Goal: Transaction & Acquisition: Book appointment/travel/reservation

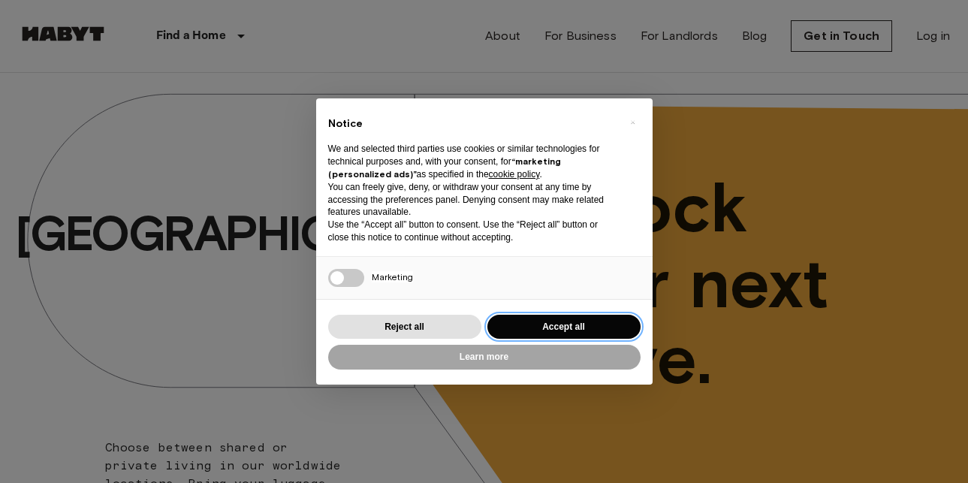
click at [509, 324] on button "Accept all" at bounding box center [563, 327] width 153 height 25
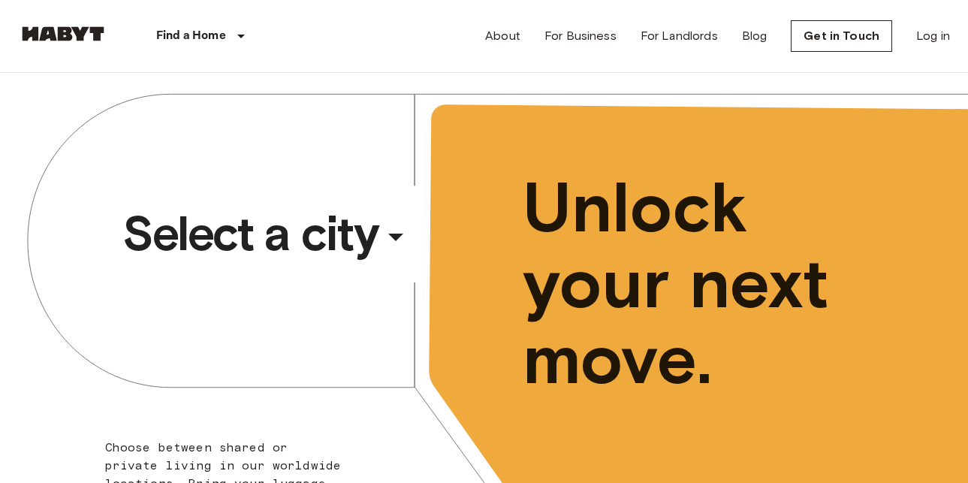
click at [360, 228] on span "Select a city" at bounding box center [249, 233] width 255 height 60
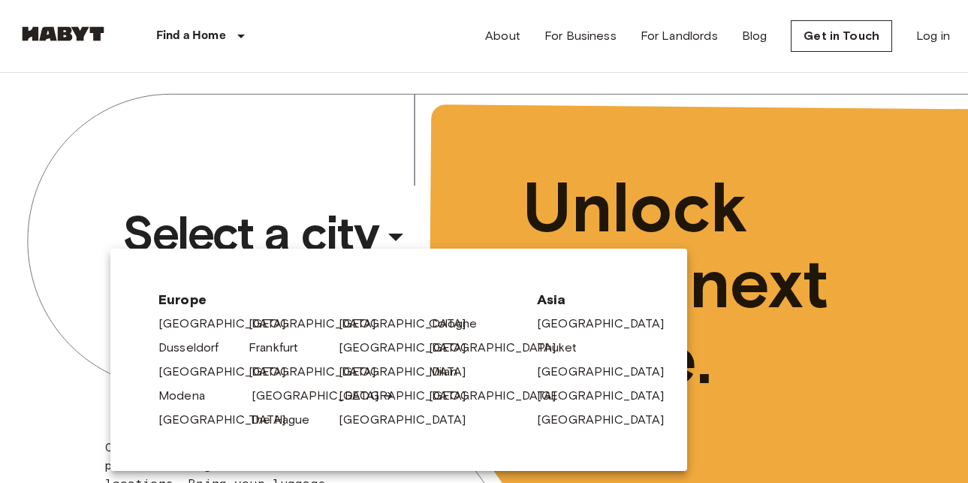
click at [272, 394] on link "[GEOGRAPHIC_DATA]" at bounding box center [322, 396] width 143 height 18
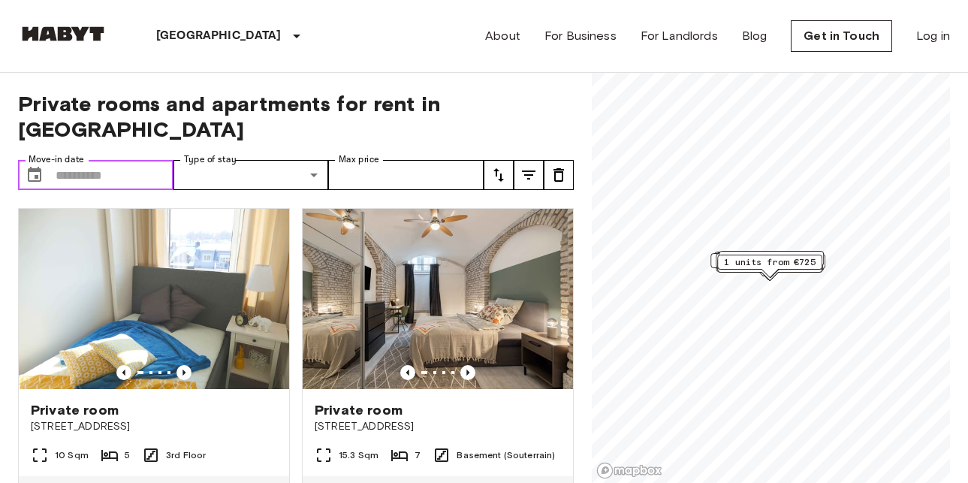
click at [112, 160] on input "Move-in date" at bounding box center [115, 175] width 118 height 30
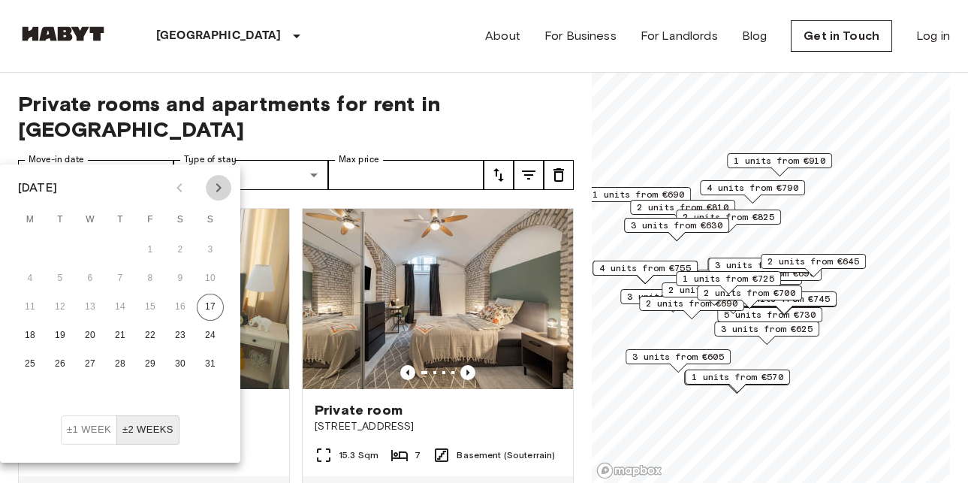
click at [218, 194] on icon "Next month" at bounding box center [218, 188] width 18 height 18
click at [84, 312] on button "15" at bounding box center [90, 307] width 27 height 27
type input "**********"
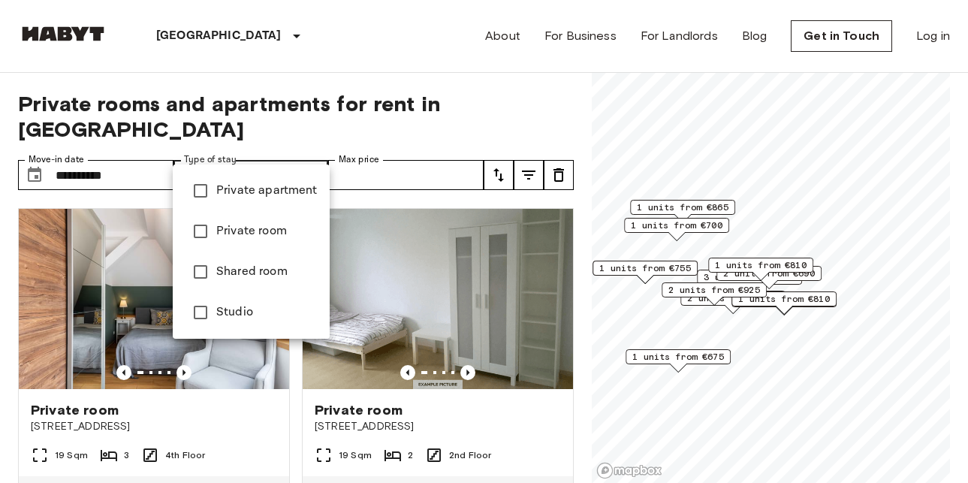
click at [265, 194] on span "Private apartment" at bounding box center [266, 191] width 101 height 18
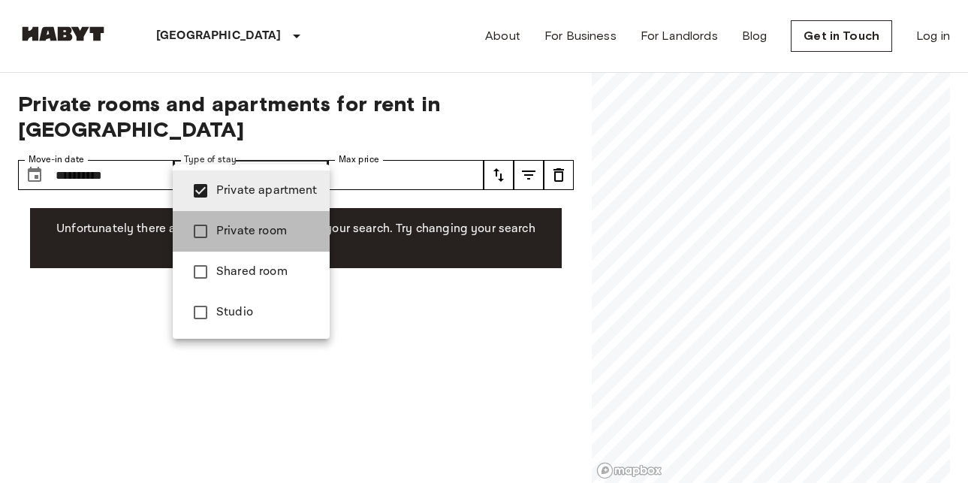
click at [275, 226] on span "Private room" at bounding box center [266, 231] width 101 height 18
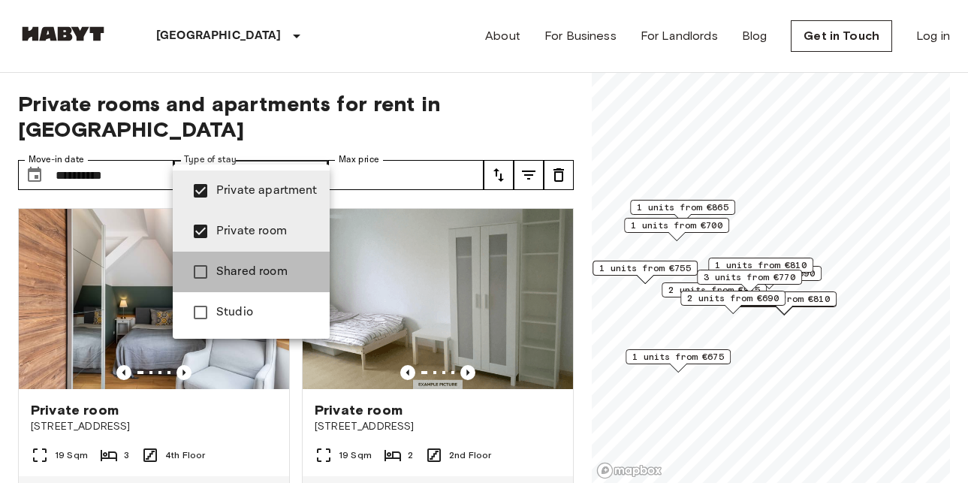
click at [260, 270] on span "Shared room" at bounding box center [266, 272] width 101 height 18
click at [223, 314] on span "Studio" at bounding box center [266, 312] width 101 height 18
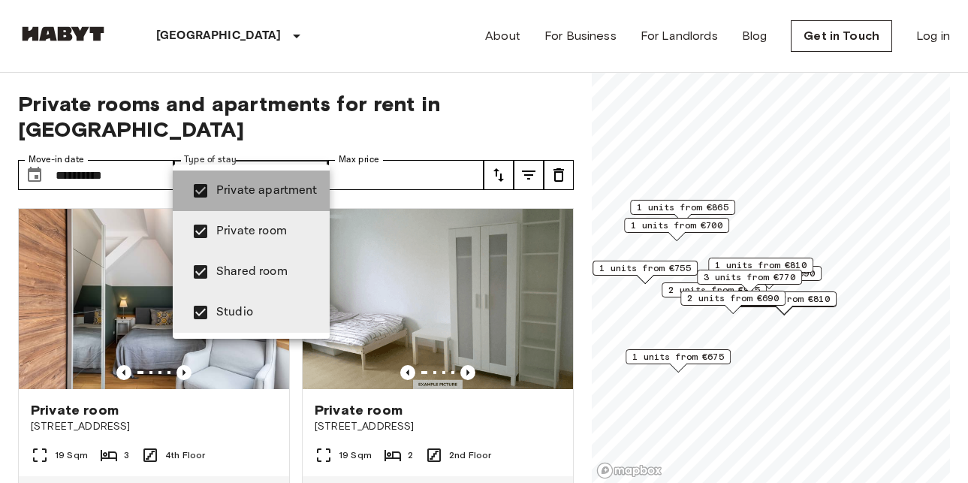
click at [273, 182] on span "Private apartment" at bounding box center [266, 191] width 101 height 18
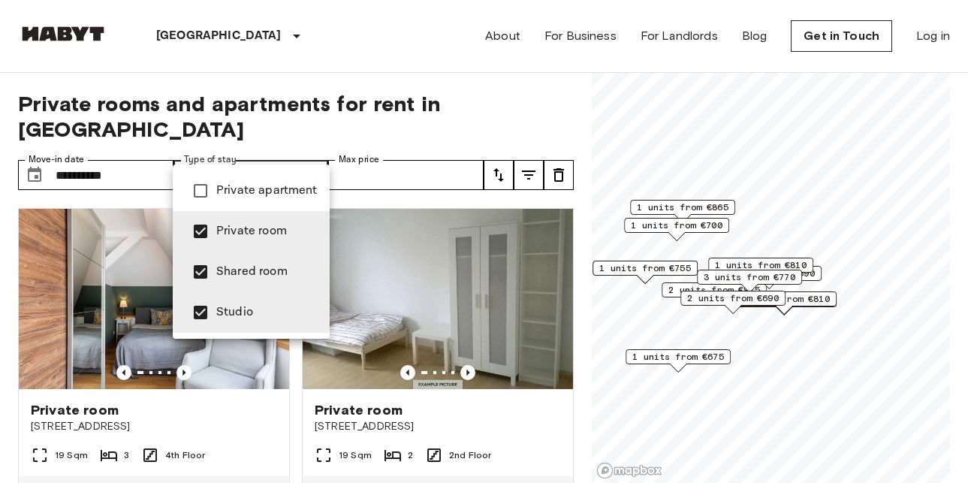
click at [243, 231] on span "Private room" at bounding box center [266, 231] width 101 height 18
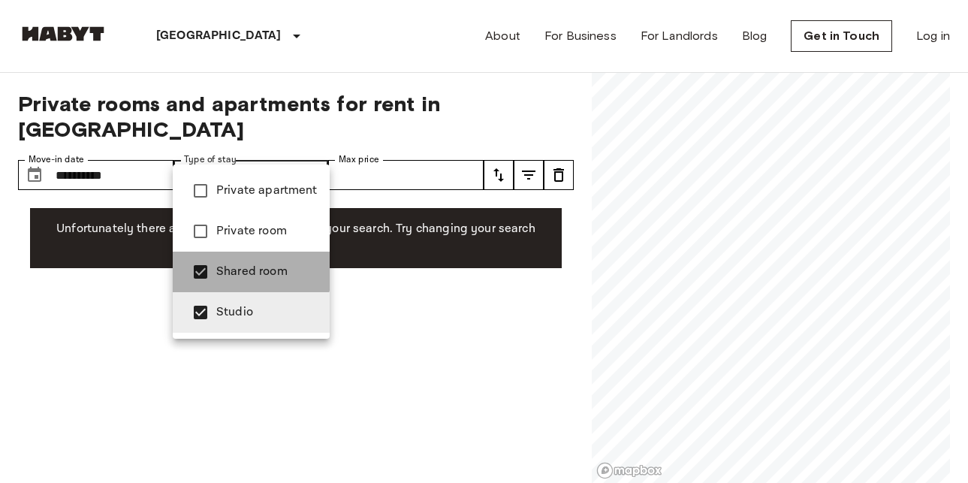
click at [243, 270] on span "Shared room" at bounding box center [266, 272] width 101 height 18
type input "******"
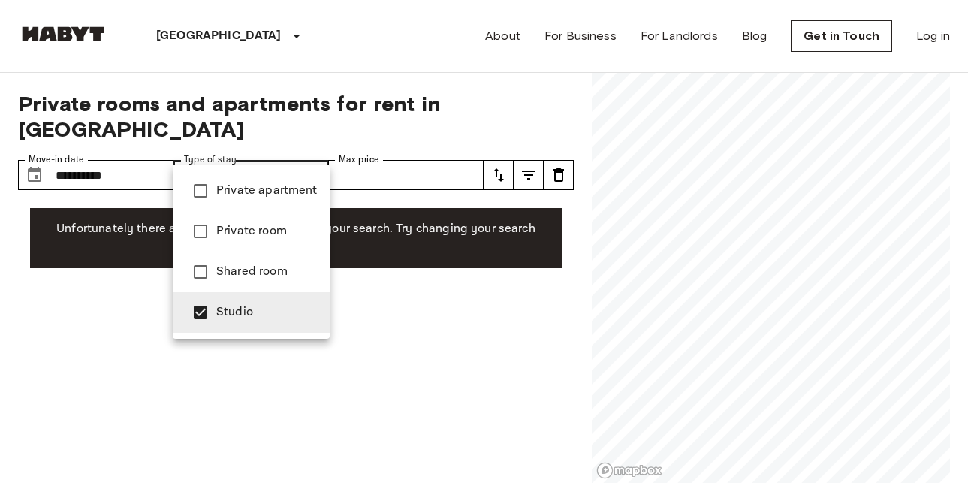
click at [243, 312] on span "Studio" at bounding box center [266, 312] width 101 height 18
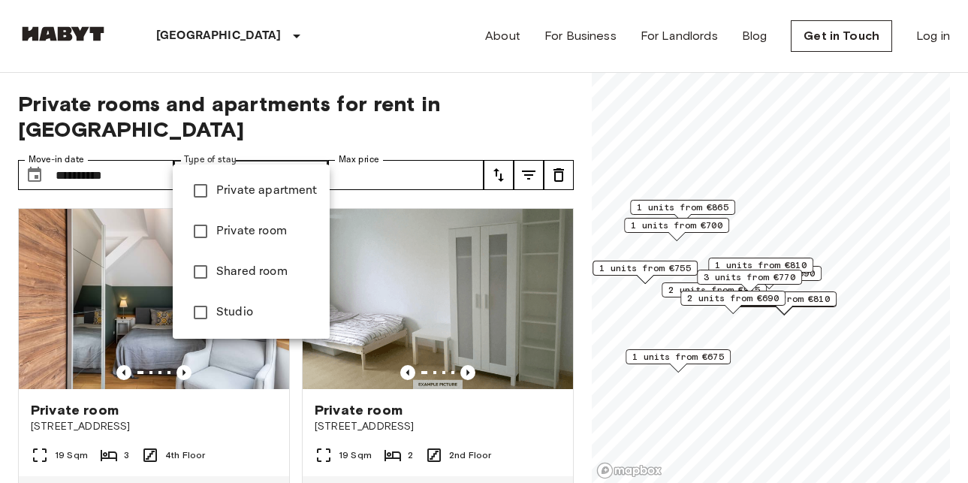
click at [323, 131] on div at bounding box center [484, 241] width 968 height 483
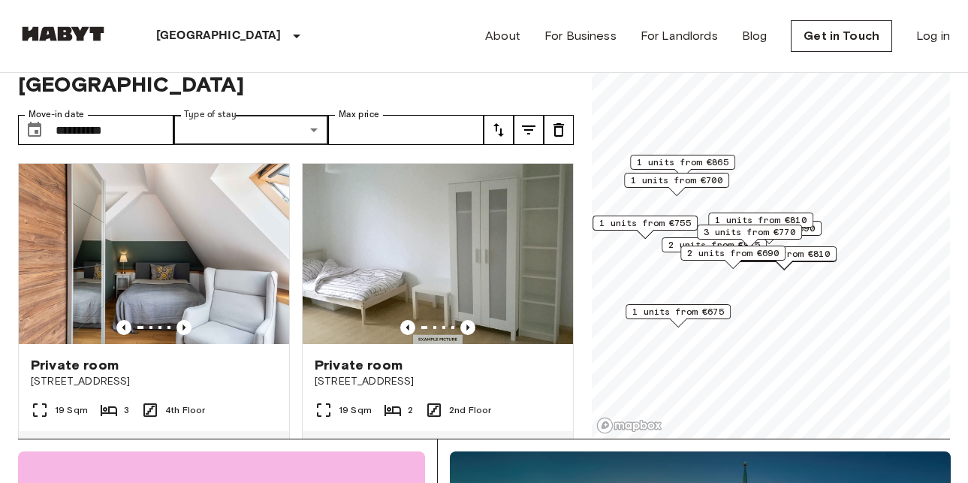
scroll to position [56, 0]
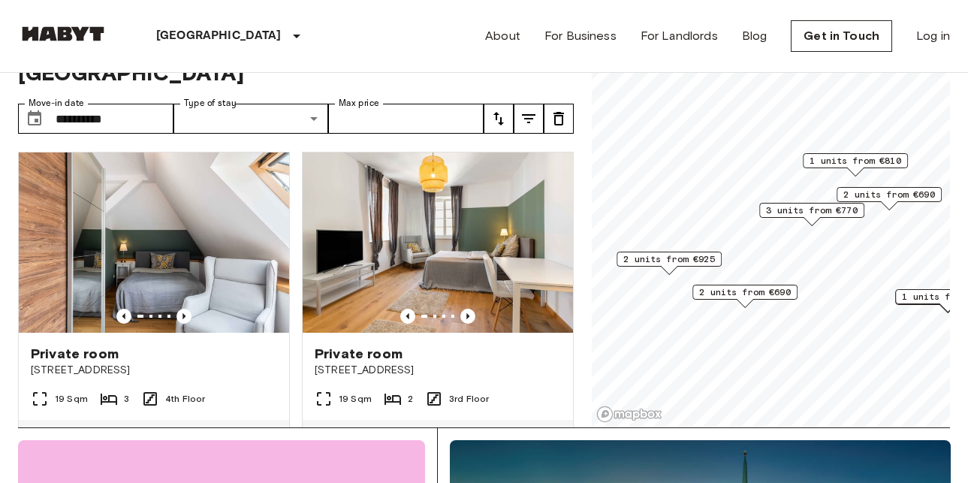
click at [665, 254] on span "2 units from €925" at bounding box center [669, 259] width 92 height 14
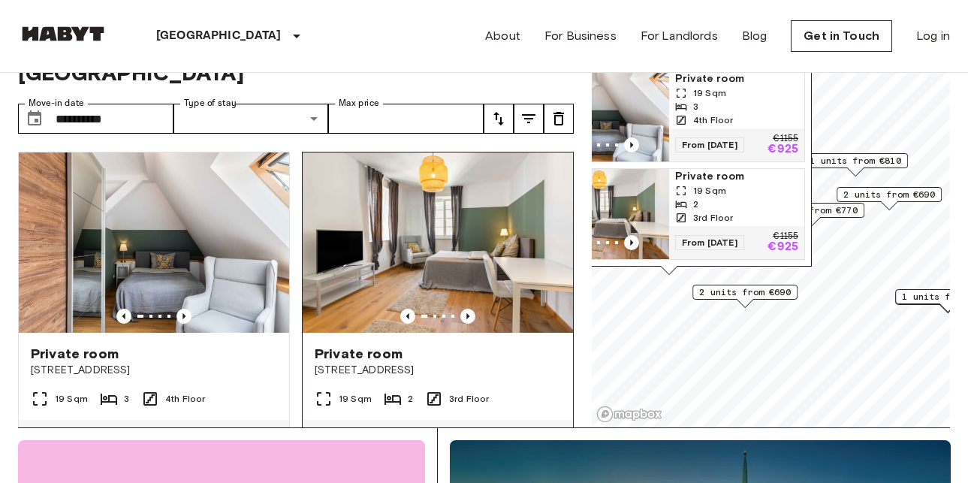
click at [403, 345] on div "Private room" at bounding box center [438, 354] width 246 height 18
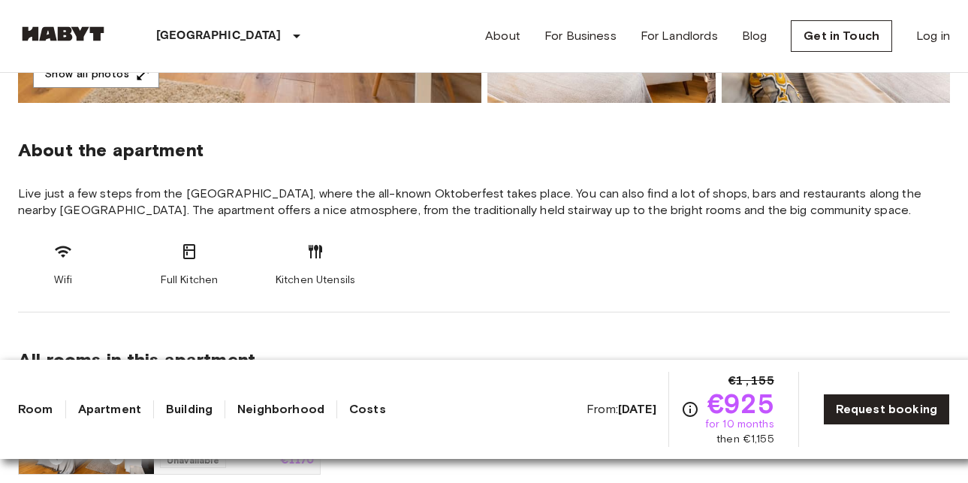
scroll to position [507, 0]
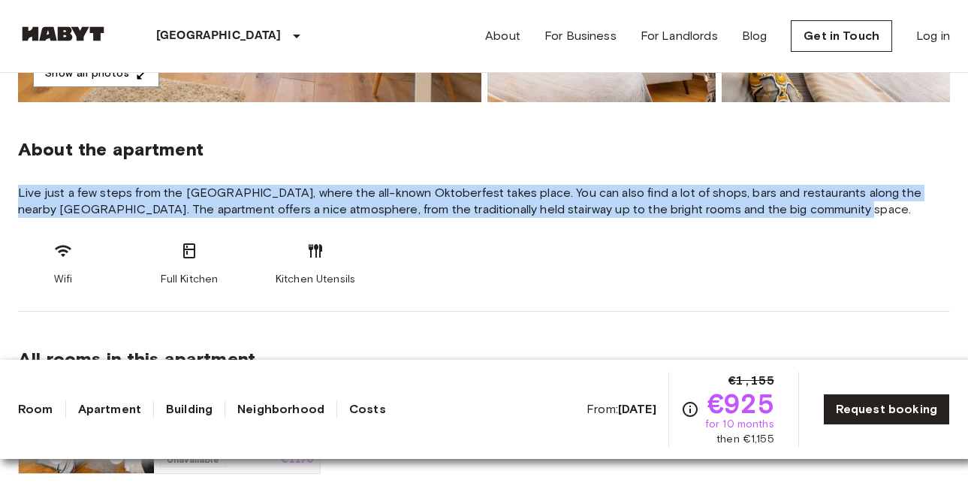
drag, startPoint x: 845, startPoint y: 209, endPoint x: 691, endPoint y: 179, distance: 156.8
click at [691, 179] on section "About the apartment Live just a few steps from the Theresienwiese, where the al…" at bounding box center [484, 206] width 932 height 209
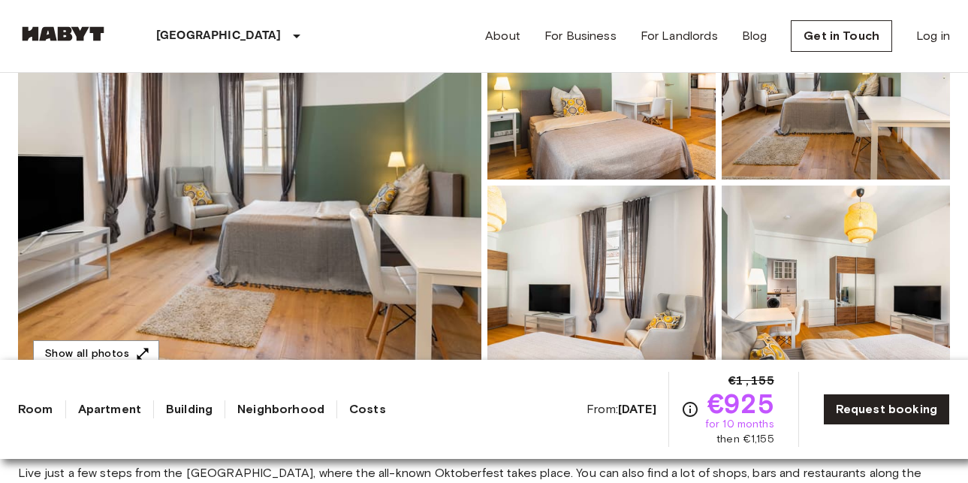
scroll to position [0, 0]
